Goal: Task Accomplishment & Management: Use online tool/utility

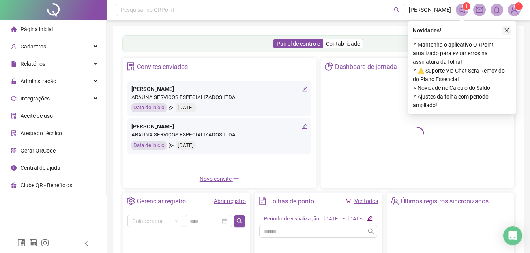
click at [504, 33] on button "button" at bounding box center [506, 30] width 9 height 9
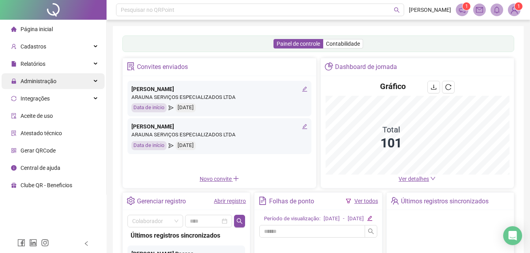
click at [22, 83] on span "Administração" at bounding box center [39, 81] width 36 height 6
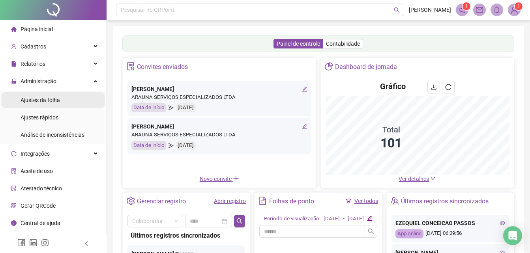
click at [31, 98] on span "Ajustes da folha" at bounding box center [40, 100] width 39 height 6
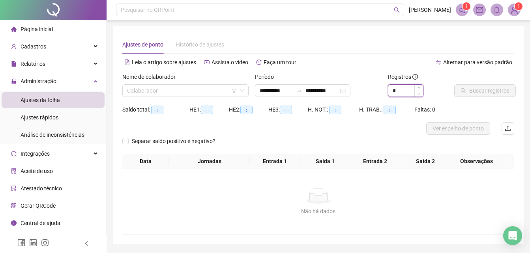
click at [409, 86] on input "*" at bounding box center [405, 91] width 35 height 12
type input "*"
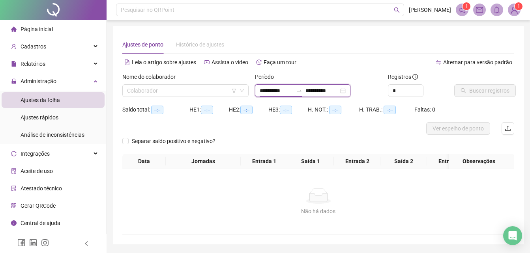
drag, startPoint x: 288, startPoint y: 94, endPoint x: 288, endPoint y: 90, distance: 4.0
click at [288, 93] on input "**********" at bounding box center [276, 90] width 33 height 9
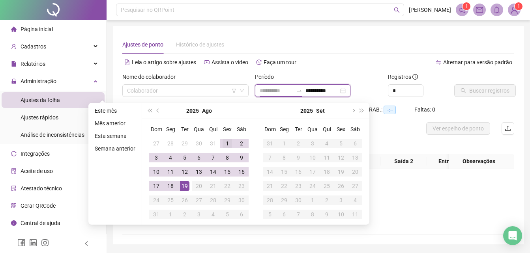
type input "**********"
click at [224, 142] on div "1" at bounding box center [226, 143] width 9 height 9
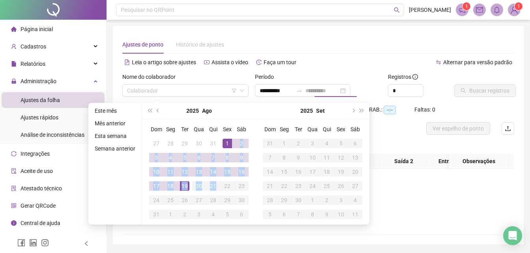
type input "**********"
click at [184, 186] on div "19" at bounding box center [184, 185] width 9 height 9
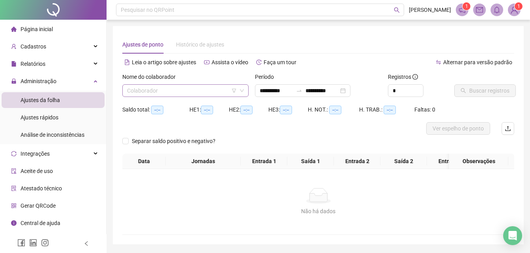
click at [158, 87] on input "search" at bounding box center [182, 91] width 110 height 12
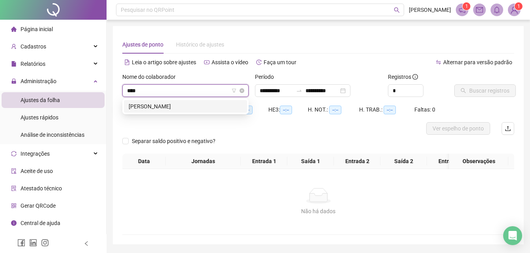
type input "*****"
click at [160, 110] on div "[PERSON_NAME]" at bounding box center [186, 106] width 114 height 9
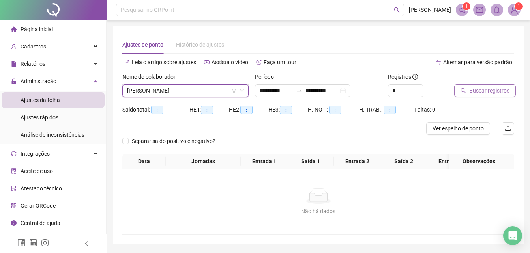
click at [472, 92] on span "Buscar registros" at bounding box center [489, 90] width 40 height 9
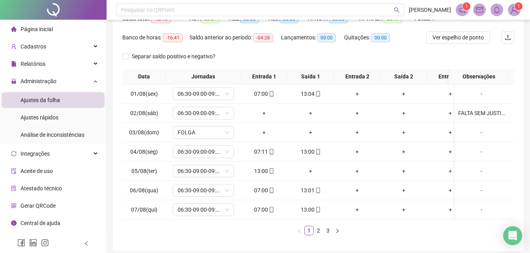
scroll to position [129, 0]
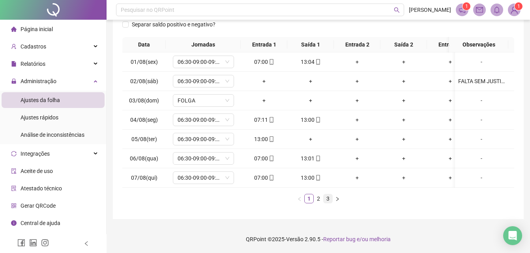
click at [325, 202] on link "3" at bounding box center [327, 198] width 9 height 9
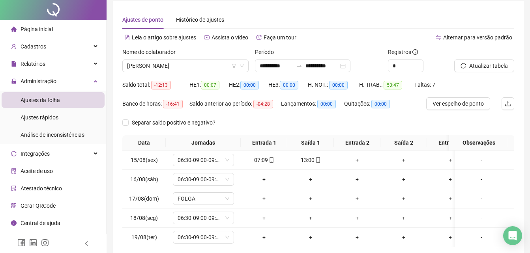
scroll to position [0, 0]
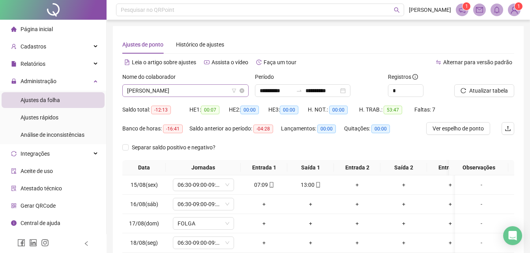
click at [197, 91] on span "[PERSON_NAME]" at bounding box center [185, 91] width 117 height 12
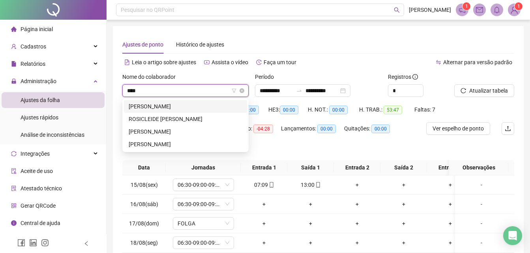
type input "*****"
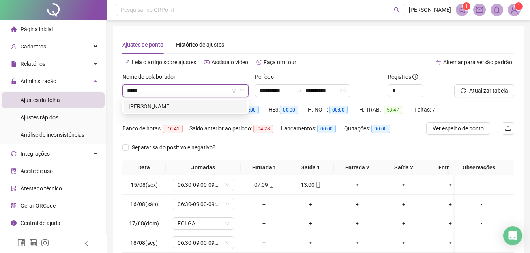
click at [188, 112] on div "[PERSON_NAME]" at bounding box center [185, 106] width 123 height 13
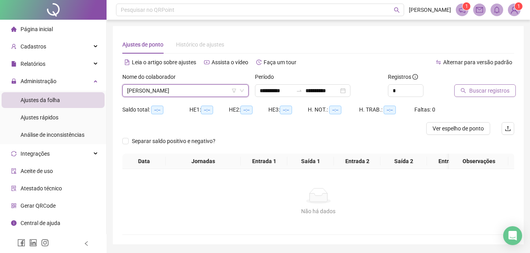
click at [494, 89] on span "Buscar registros" at bounding box center [489, 90] width 40 height 9
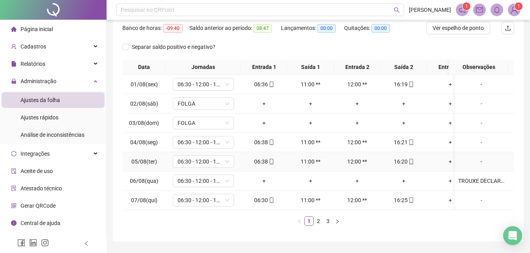
scroll to position [129, 0]
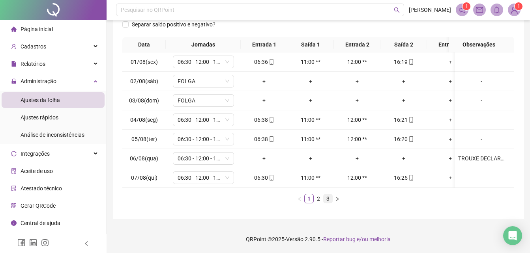
click at [331, 196] on link "3" at bounding box center [327, 198] width 9 height 9
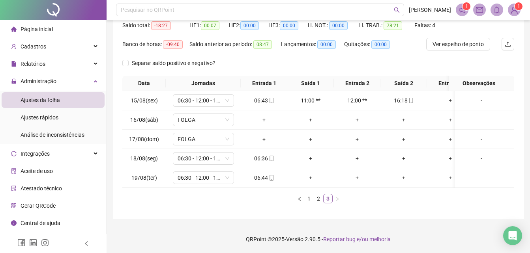
scroll to position [90, 0]
click at [475, 154] on div "-" at bounding box center [481, 158] width 47 height 9
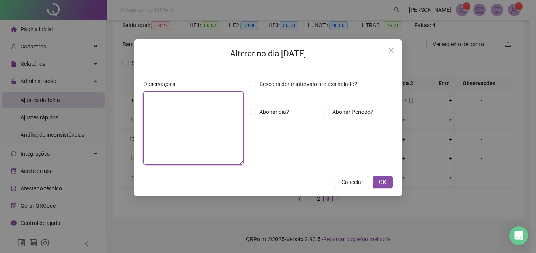
click at [154, 160] on textarea at bounding box center [193, 128] width 100 height 73
type textarea "**********"
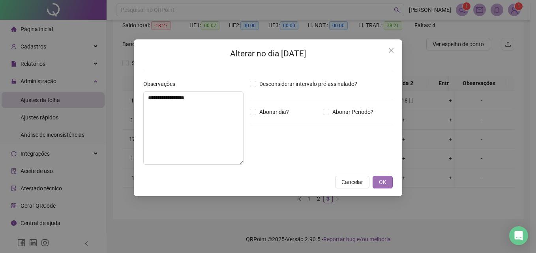
click at [382, 183] on span "OK" at bounding box center [382, 182] width 7 height 9
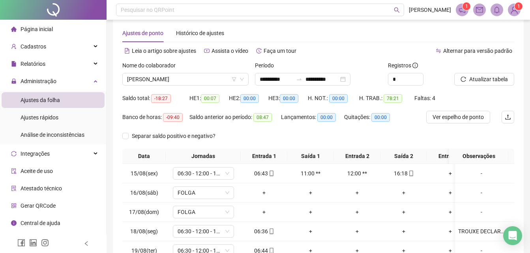
scroll to position [0, 0]
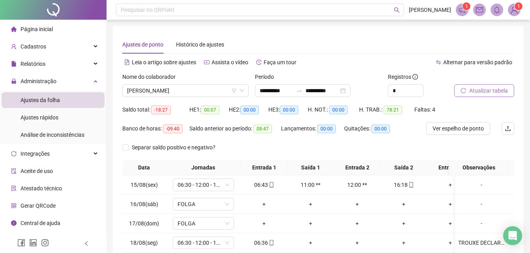
click at [487, 94] on span "Atualizar tabela" at bounding box center [488, 90] width 39 height 9
click at [211, 90] on span "[PERSON_NAME]" at bounding box center [185, 91] width 117 height 12
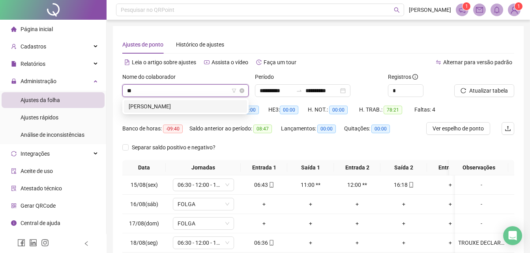
type input "***"
click at [206, 105] on div "[PERSON_NAME]" at bounding box center [186, 106] width 114 height 9
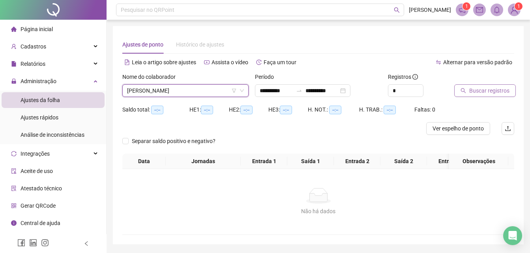
click at [484, 89] on span "Buscar registros" at bounding box center [489, 90] width 40 height 9
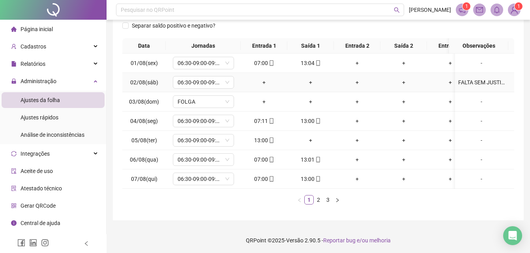
scroll to position [129, 0]
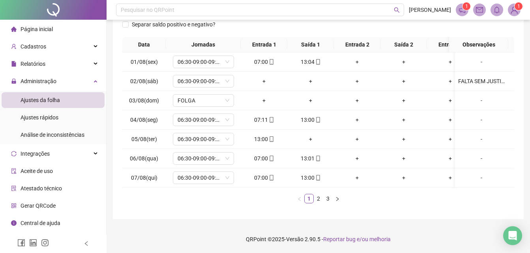
drag, startPoint x: 327, startPoint y: 198, endPoint x: 327, endPoint y: 193, distance: 5.5
click at [327, 196] on link "3" at bounding box center [327, 198] width 9 height 9
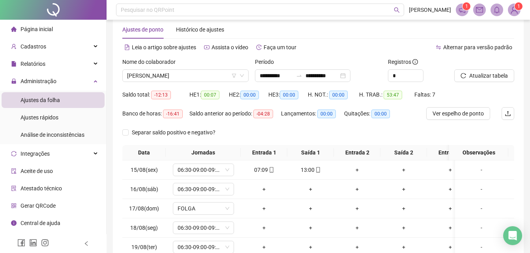
scroll to position [0, 0]
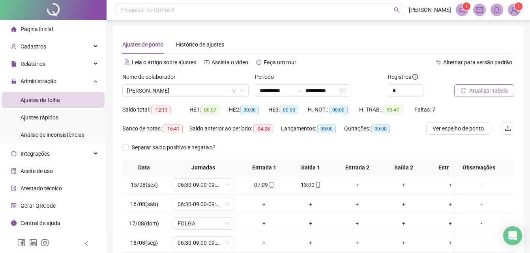
click at [487, 90] on span "Atualizar tabela" at bounding box center [488, 90] width 39 height 9
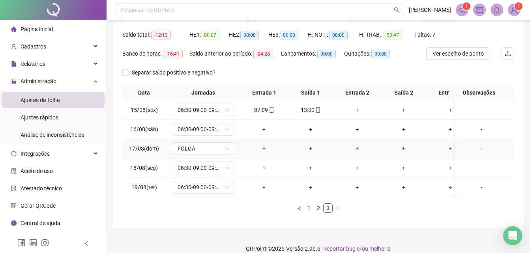
scroll to position [90, 0]
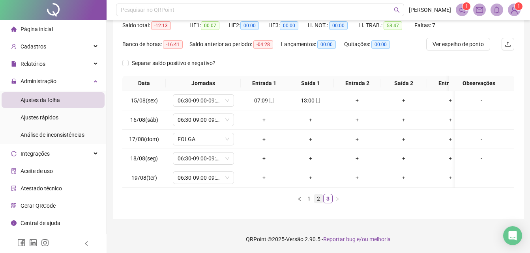
click at [319, 203] on li "2" at bounding box center [318, 198] width 9 height 9
